Goal: Information Seeking & Learning: Learn about a topic

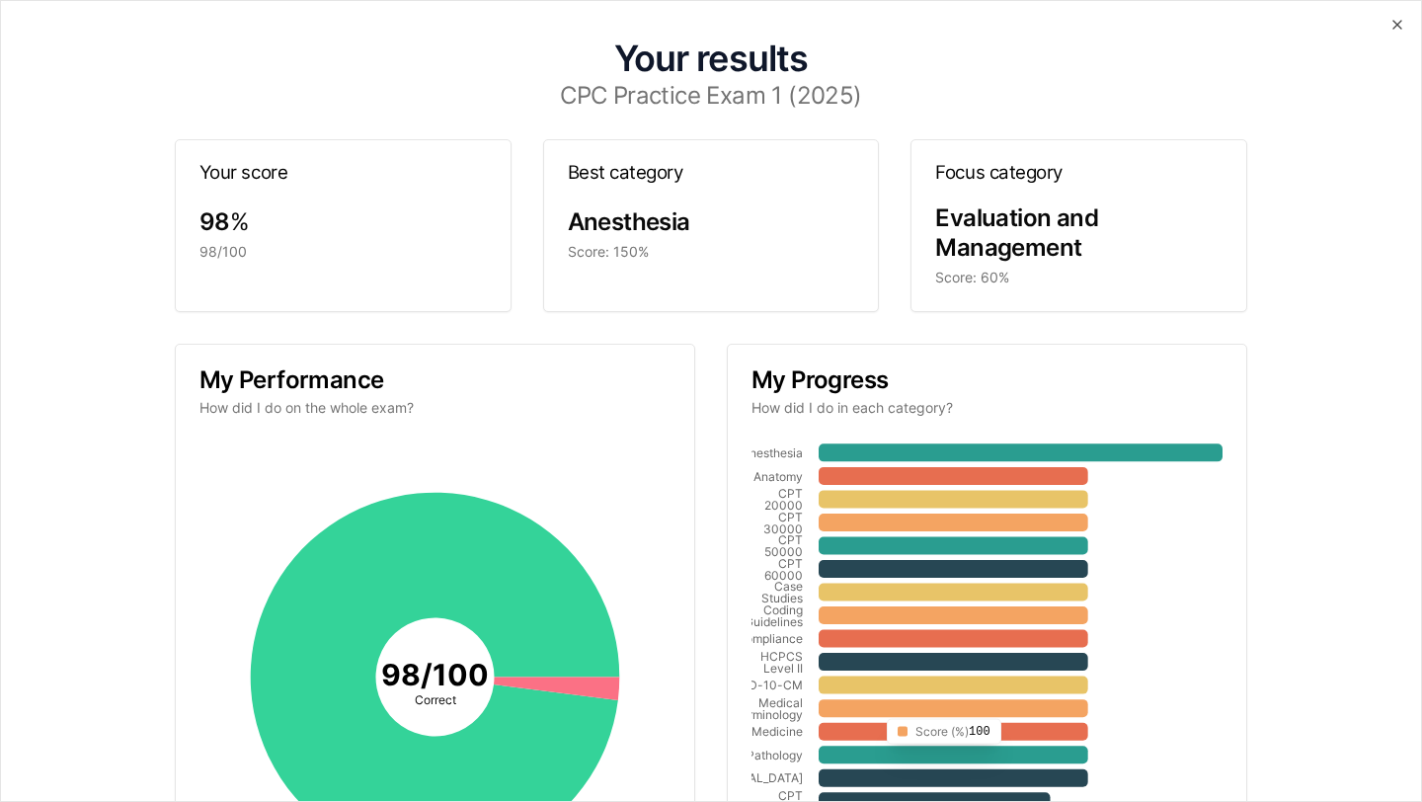
scroll to position [244, 0]
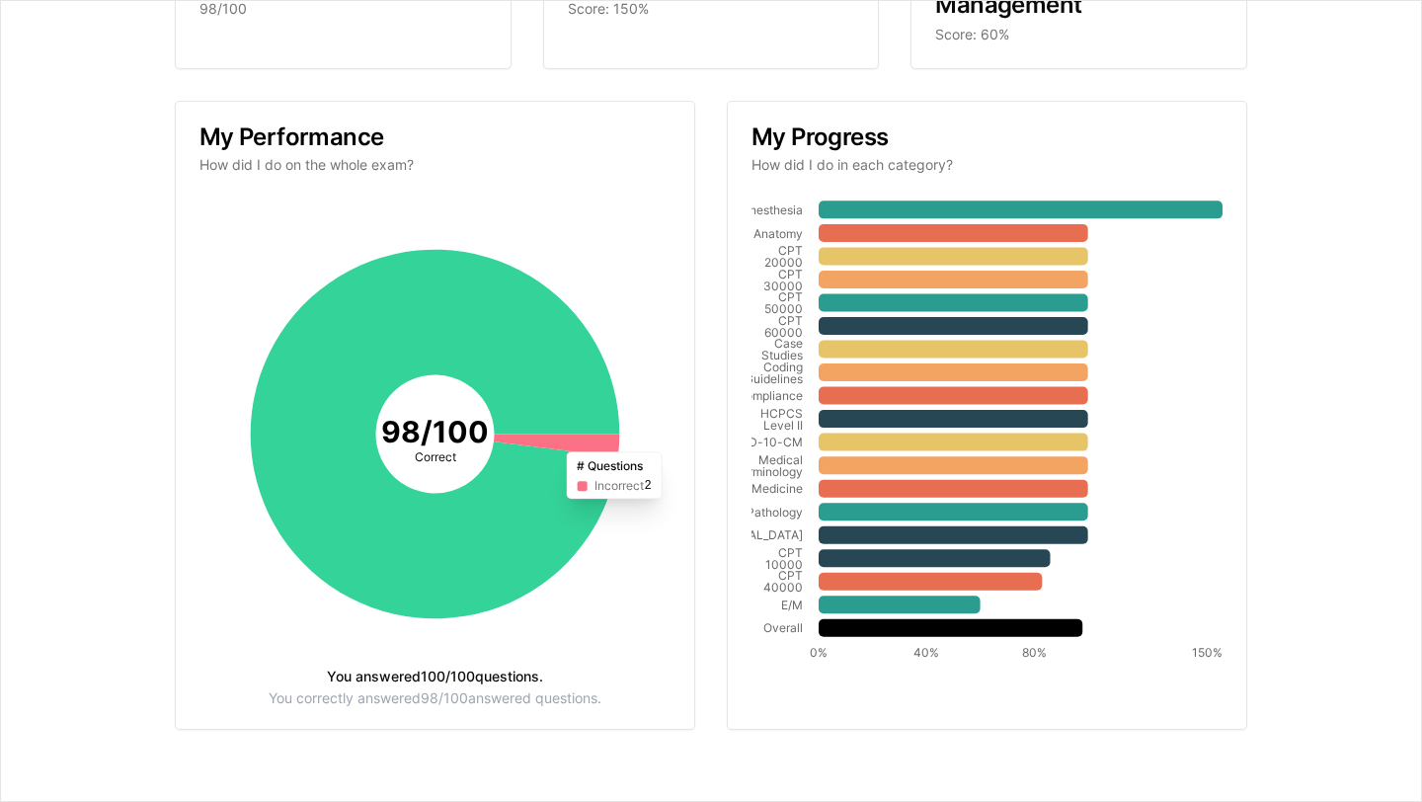
click at [599, 443] on icon at bounding box center [556, 445] width 125 height 23
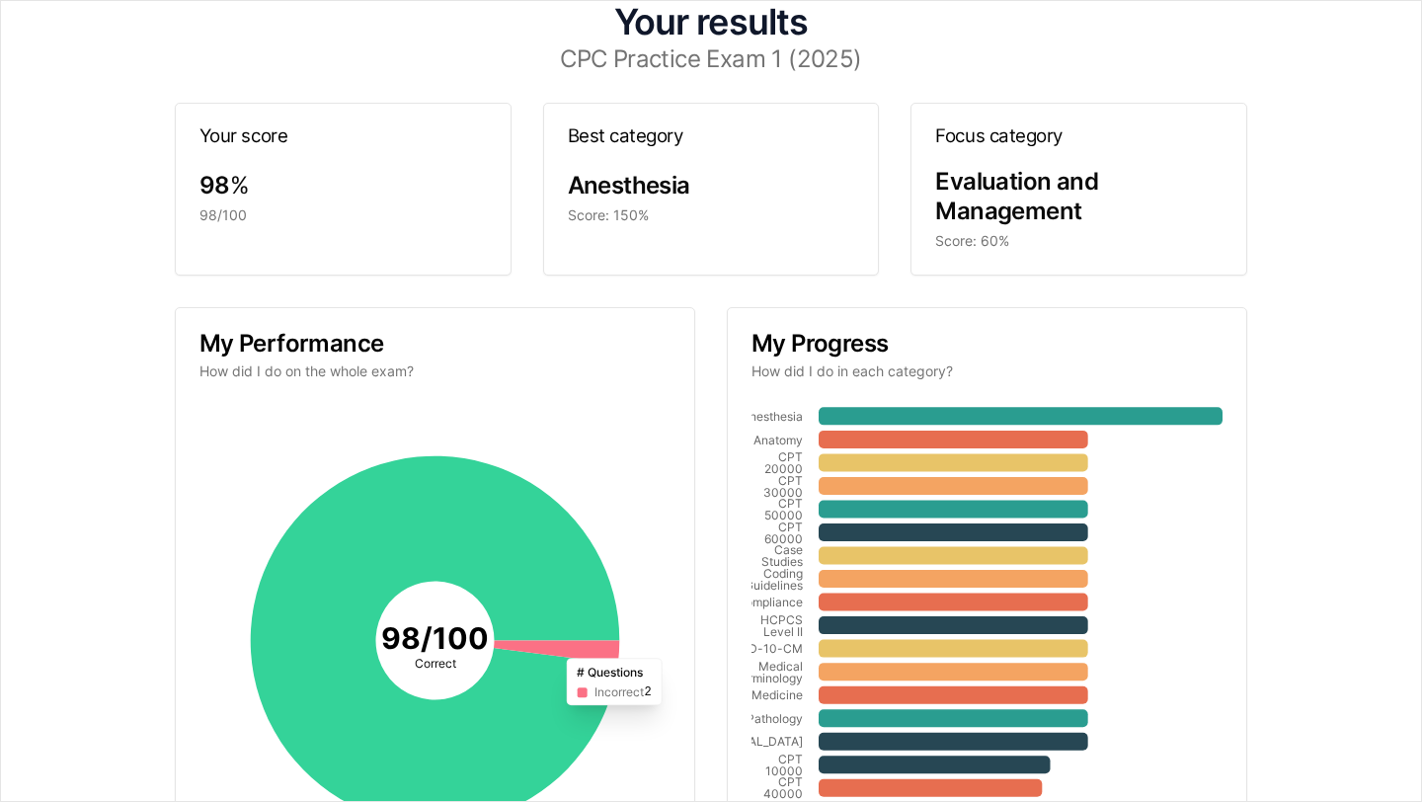
scroll to position [0, 0]
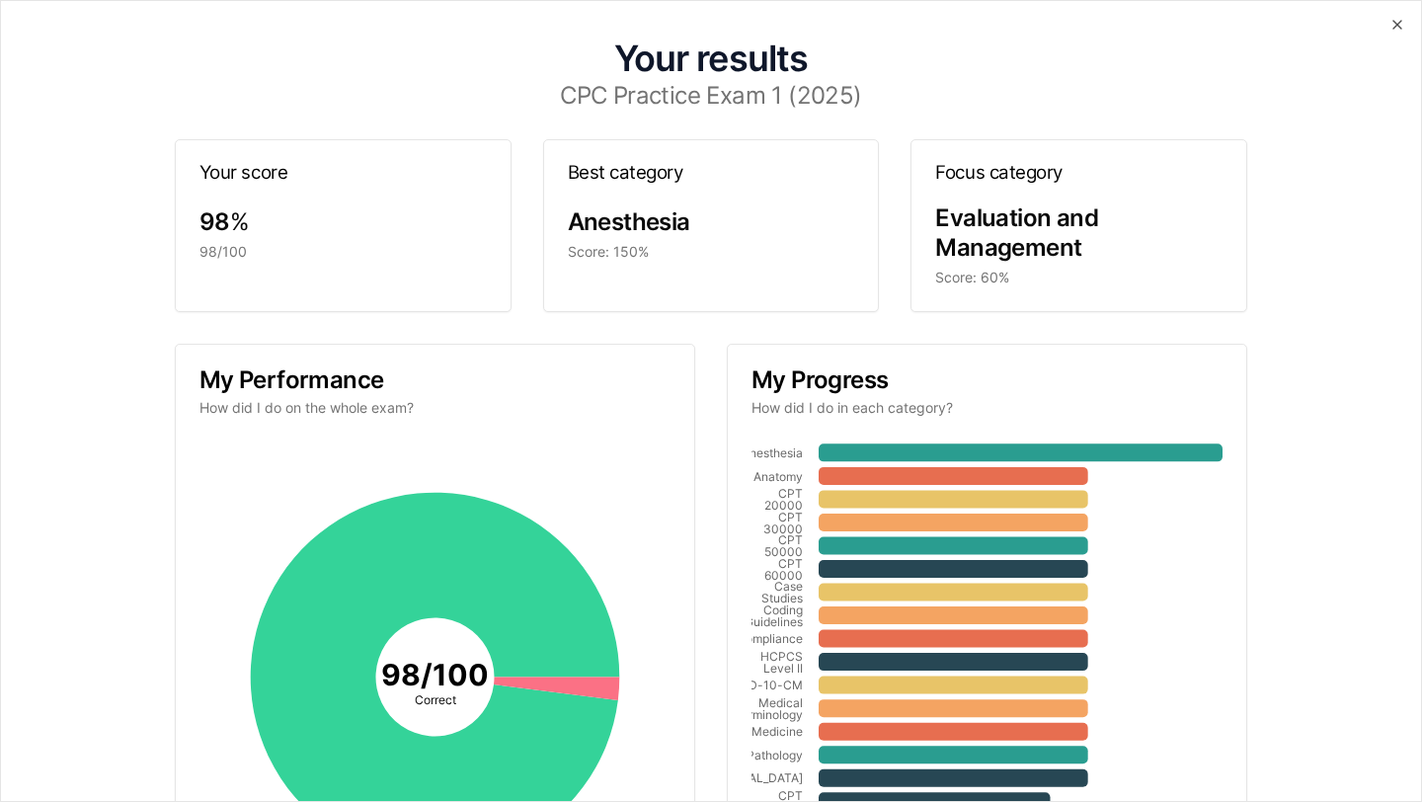
click at [1033, 225] on span "Evaluation and Management" at bounding box center [1016, 232] width 163 height 58
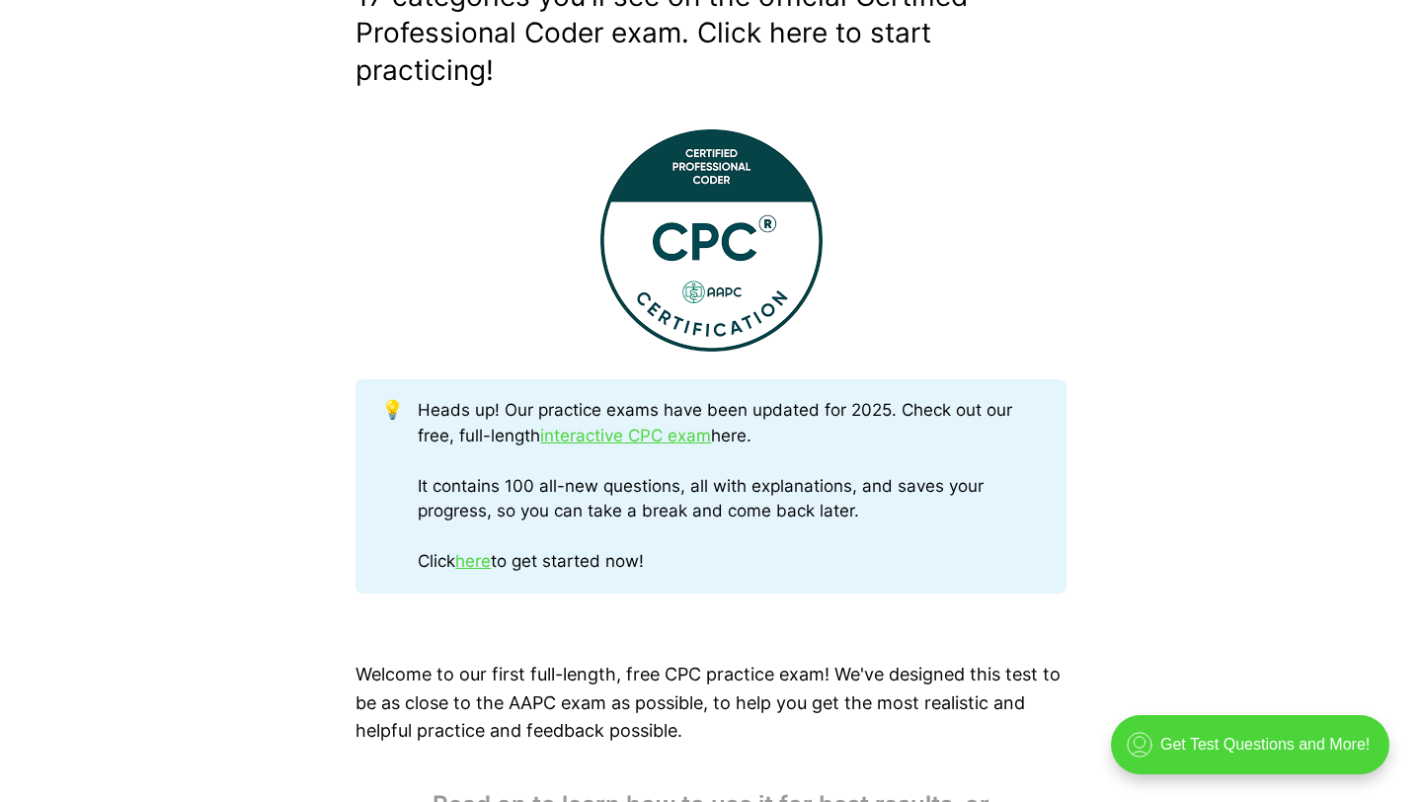
scroll to position [666, 0]
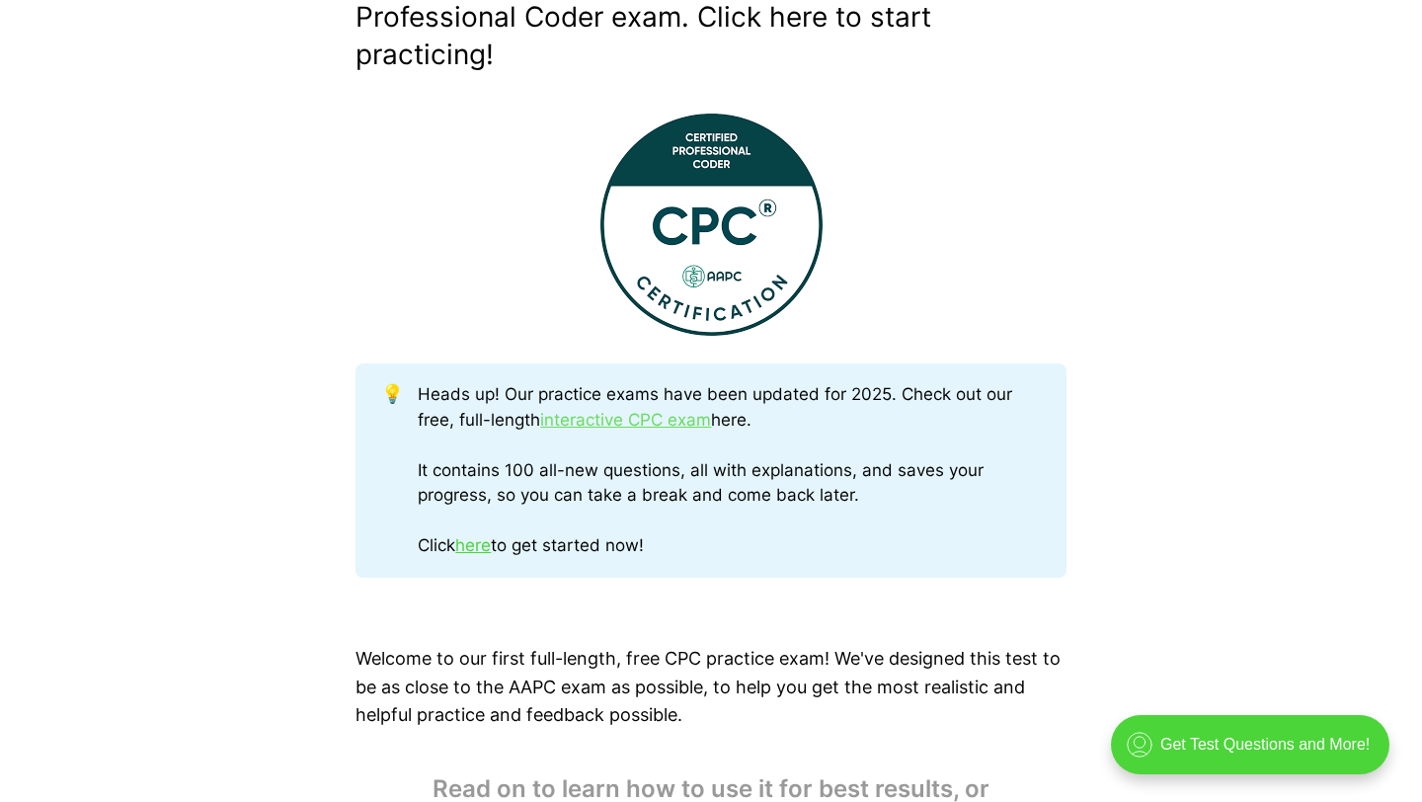
click at [614, 426] on link "interactive CPC exam" at bounding box center [625, 420] width 171 height 20
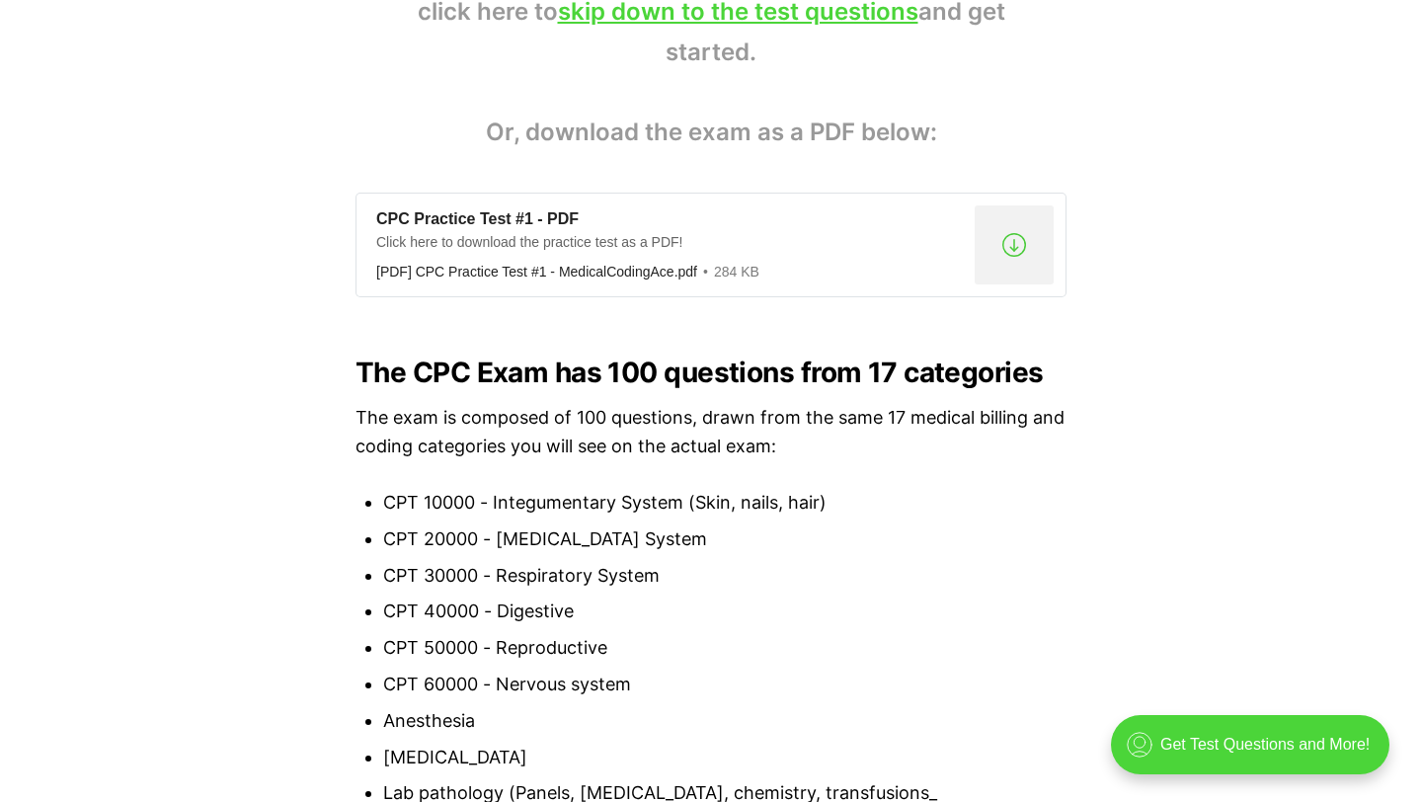
scroll to position [1347, 0]
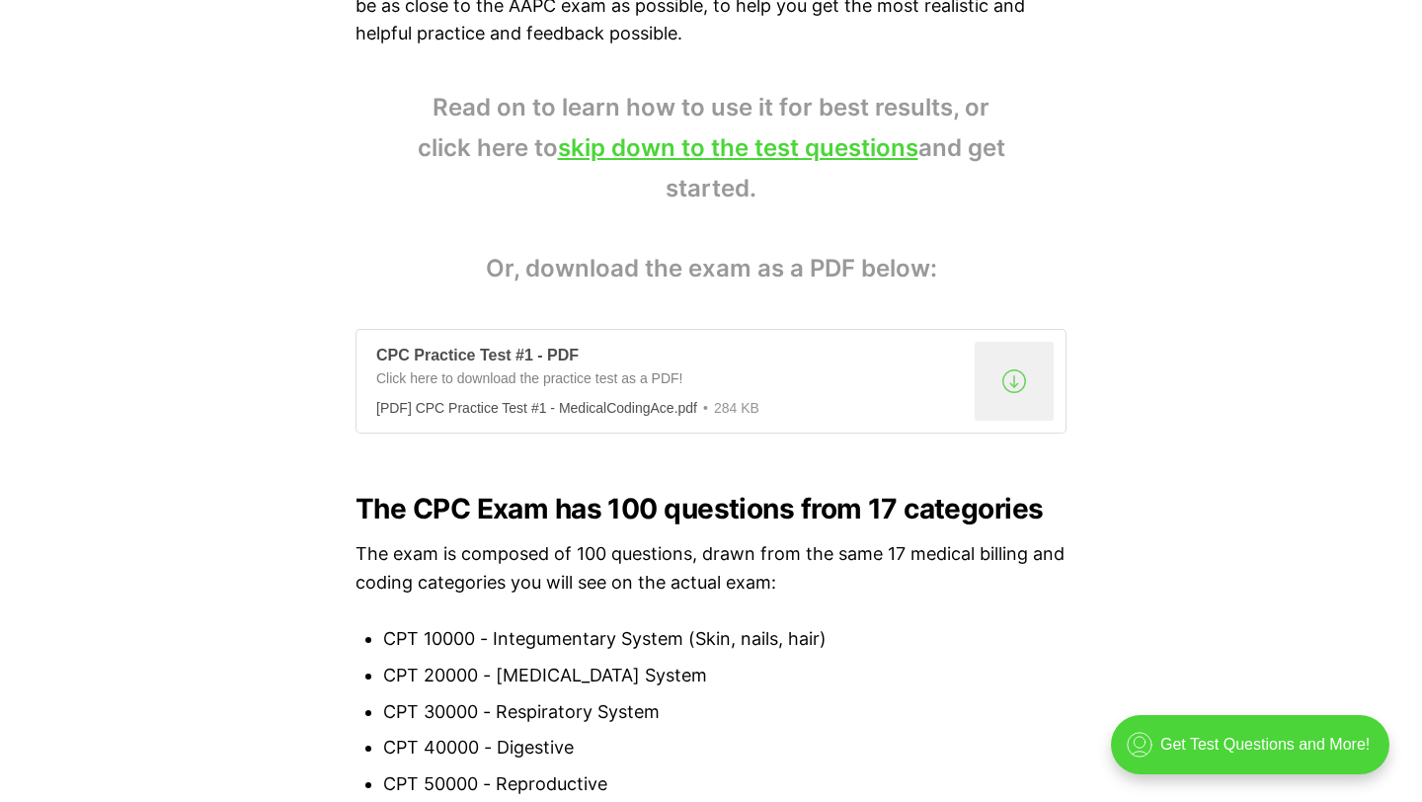
click at [1020, 381] on div ".a{fill:none;stroke:currentColor;stroke-linecap:round;stroke-linejoin:round;str…" at bounding box center [1014, 381] width 79 height 79
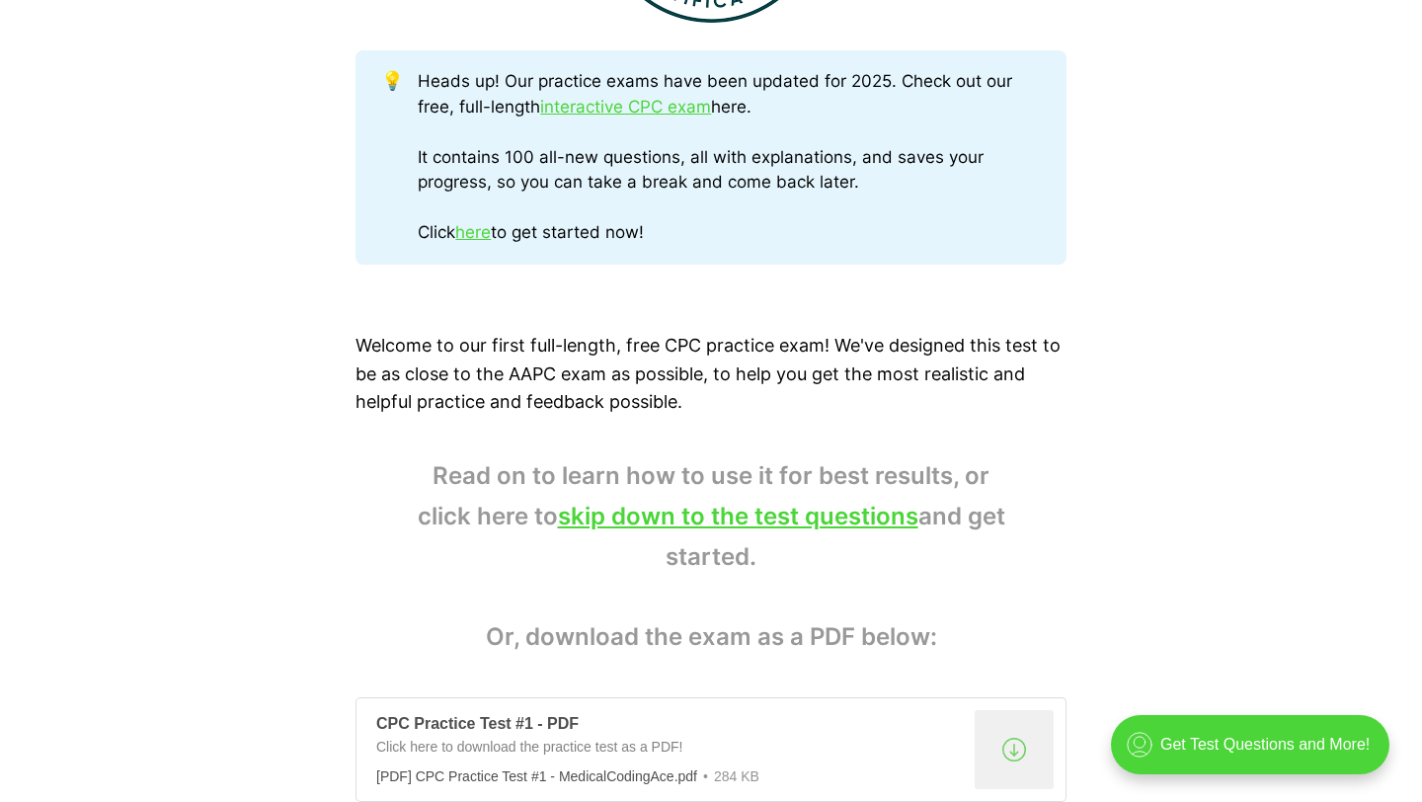
scroll to position [965, 0]
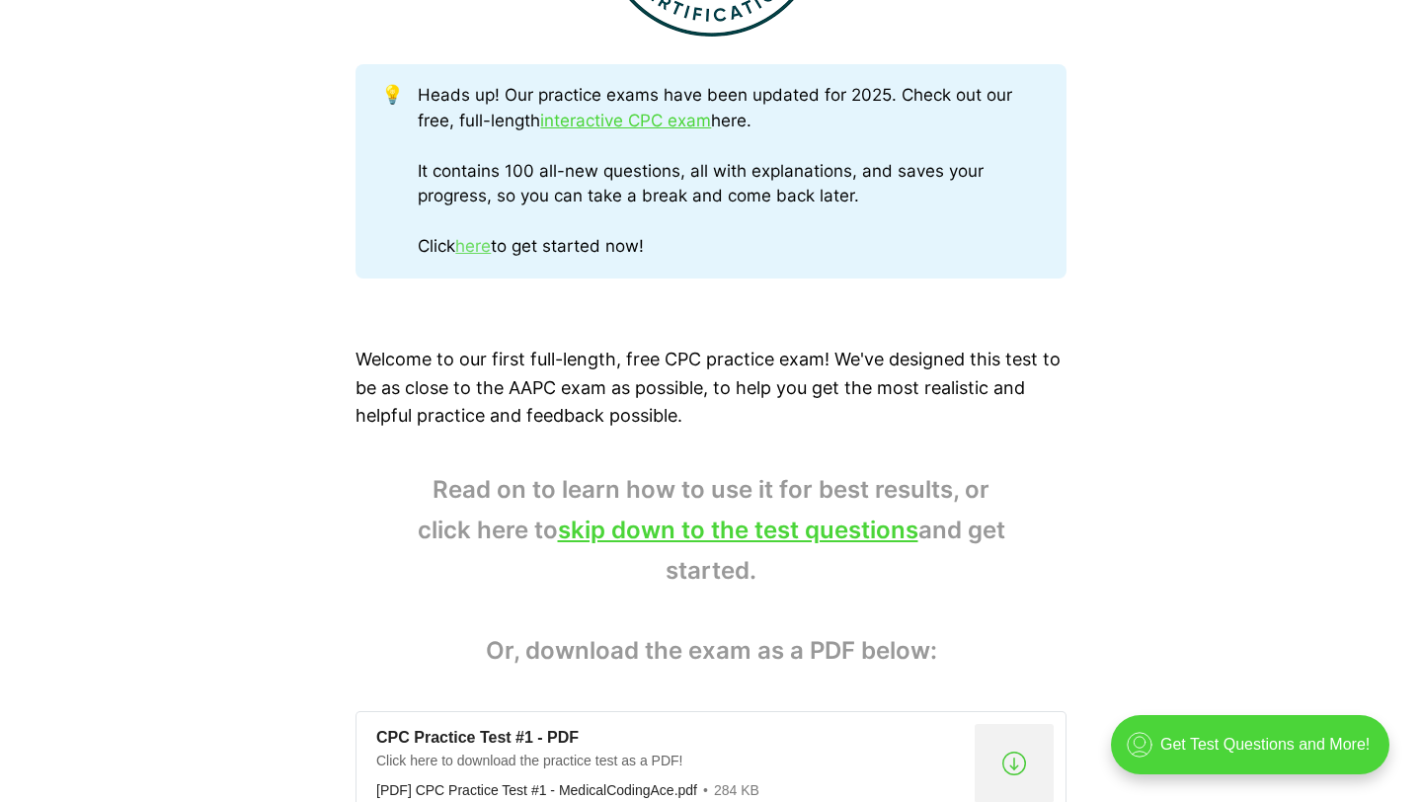
click at [477, 249] on link "here" at bounding box center [473, 246] width 36 height 20
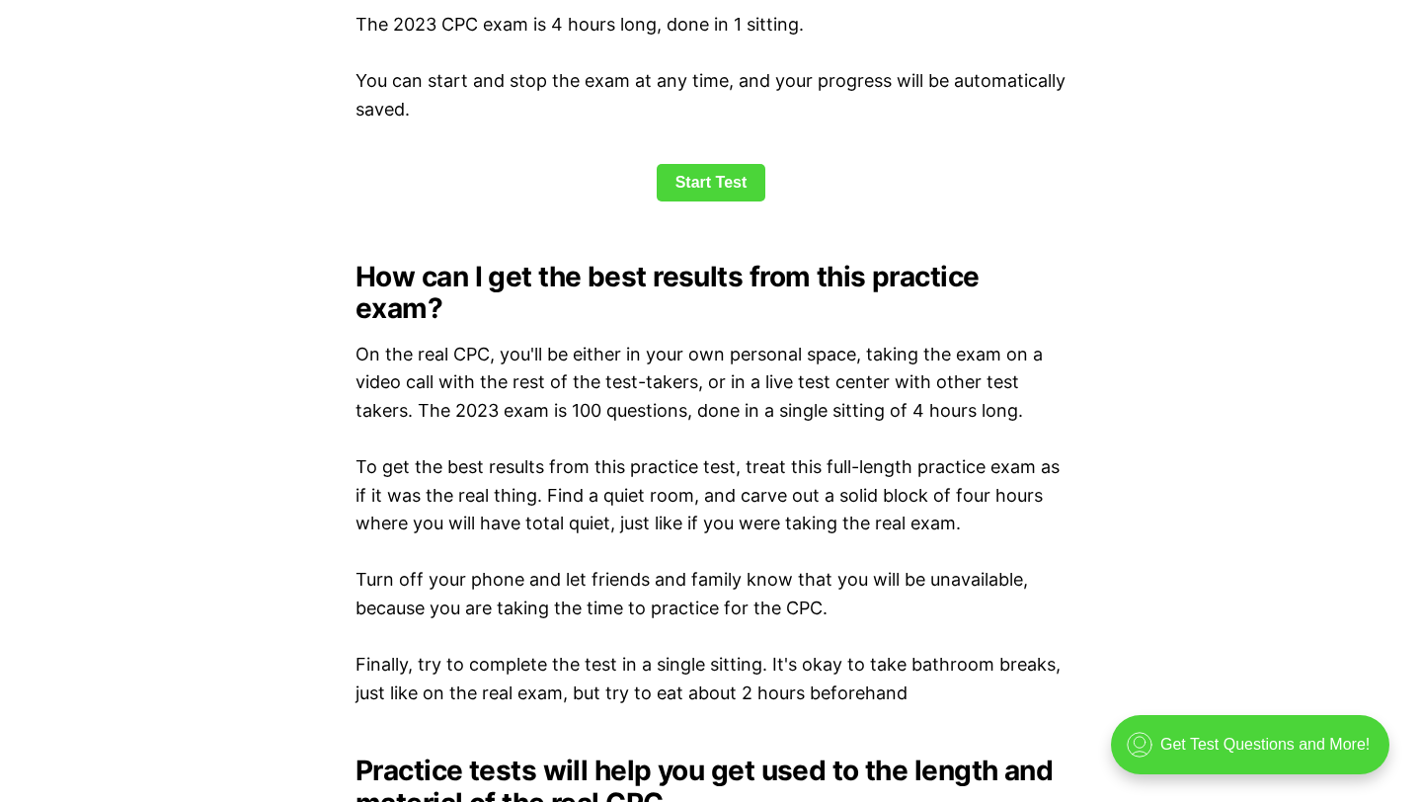
scroll to position [2724, 0]
click at [702, 181] on link "Start Test" at bounding box center [712, 182] width 110 height 38
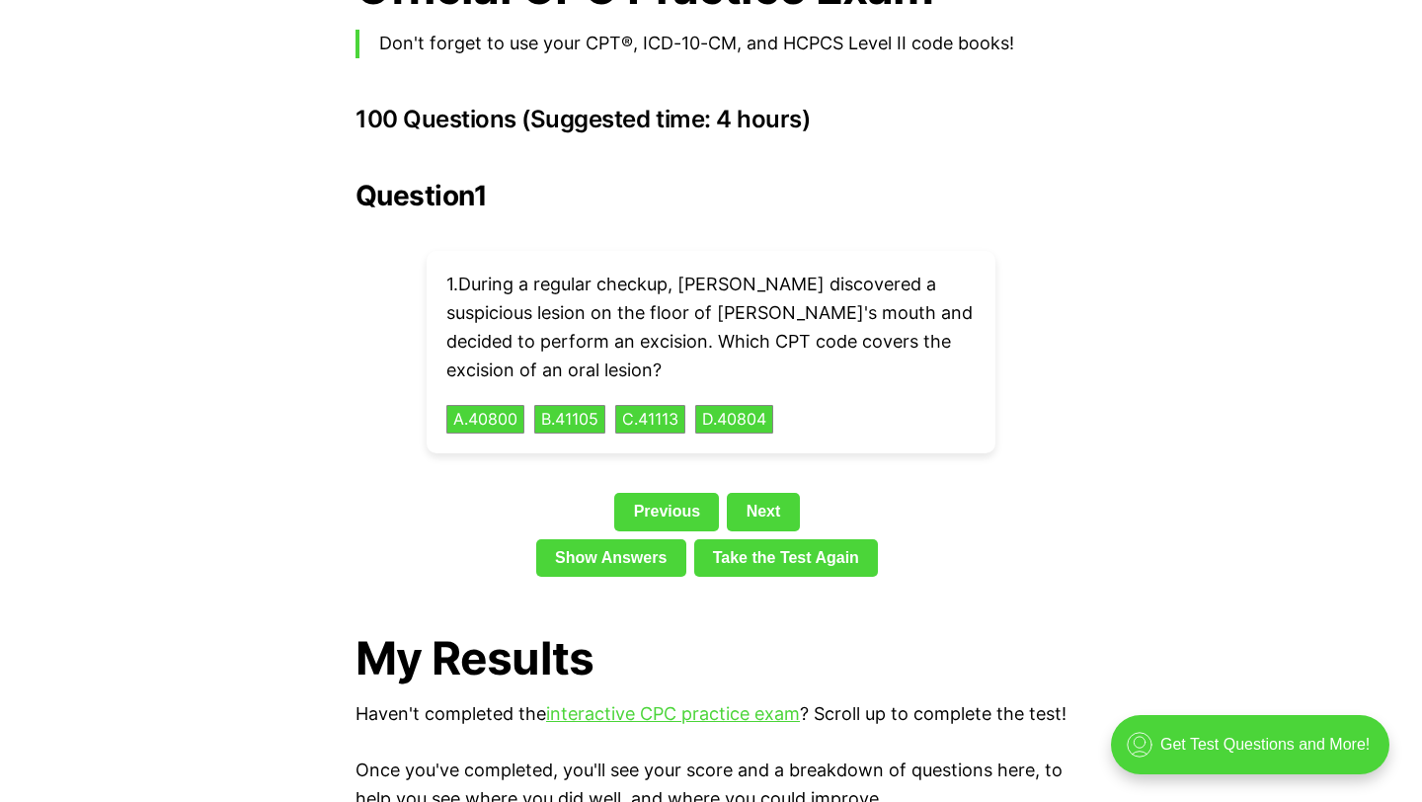
scroll to position [4329, 0]
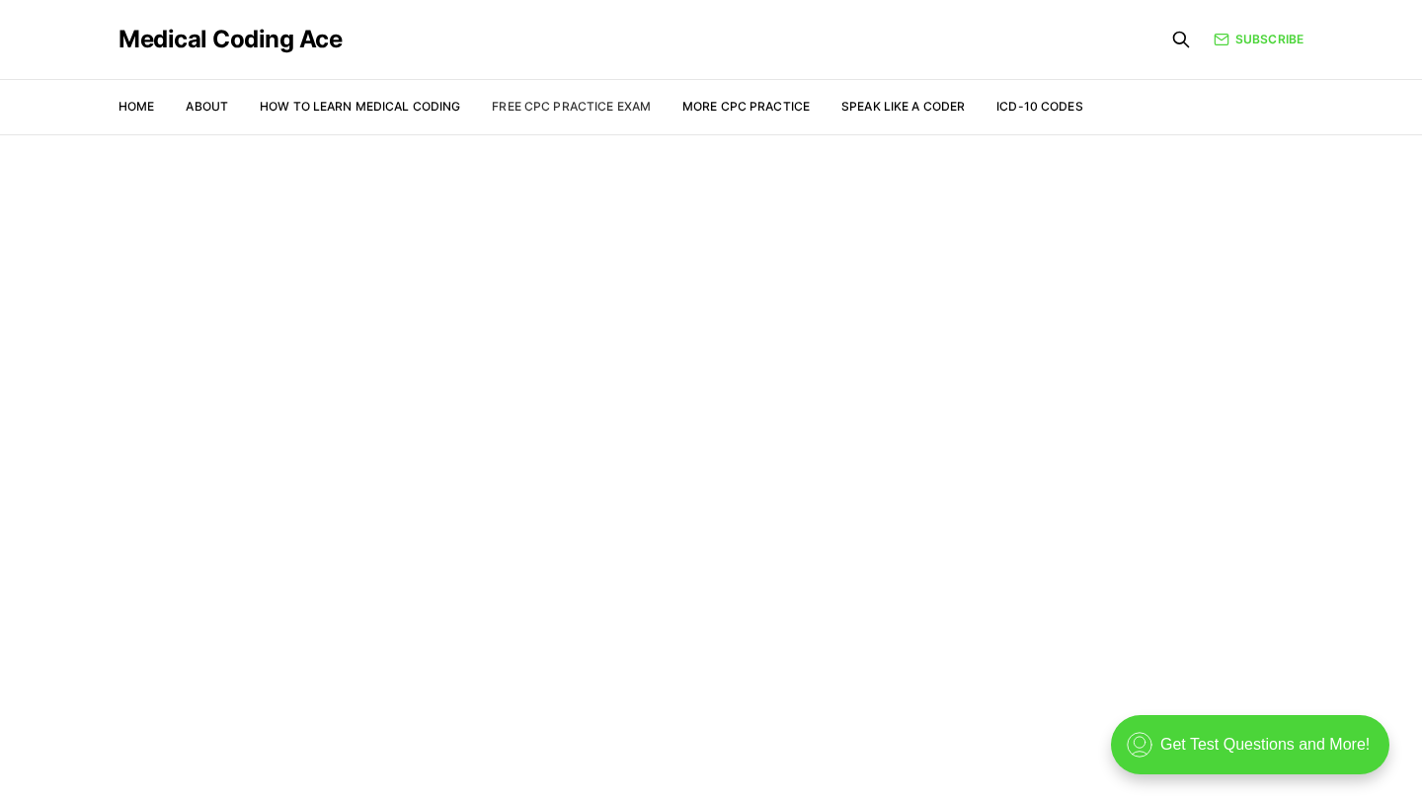
click at [552, 108] on link "Free CPC Practice Exam" at bounding box center [571, 106] width 159 height 15
